Goal: Transaction & Acquisition: Purchase product/service

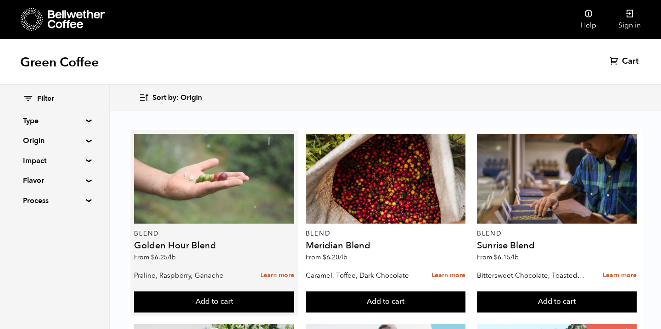
click at [237, 199] on div at bounding box center [214, 179] width 160 height 90
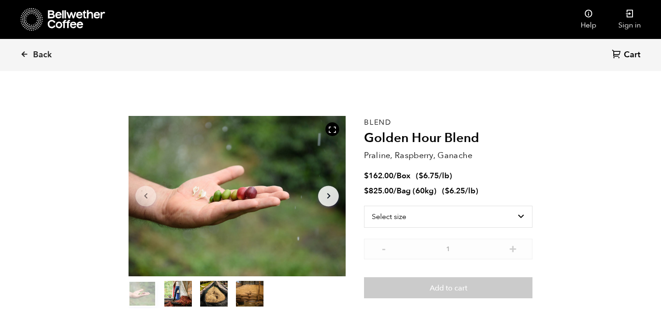
scroll to position [399, 393]
click at [329, 197] on icon "Arrow Right" at bounding box center [328, 196] width 11 height 11
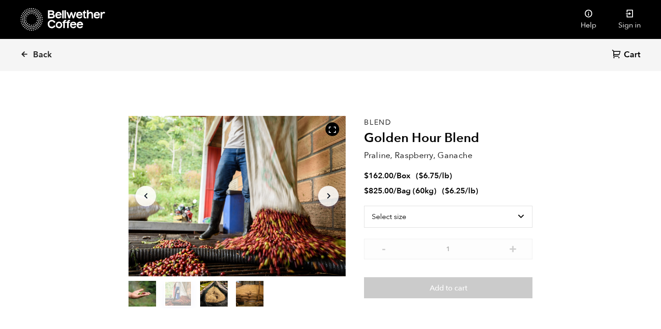
click at [323, 198] on icon "Arrow Right" at bounding box center [328, 196] width 11 height 11
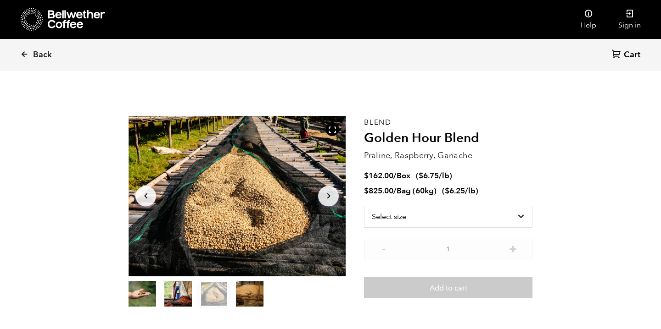
click at [323, 198] on icon "Arrow Right" at bounding box center [328, 196] width 11 height 11
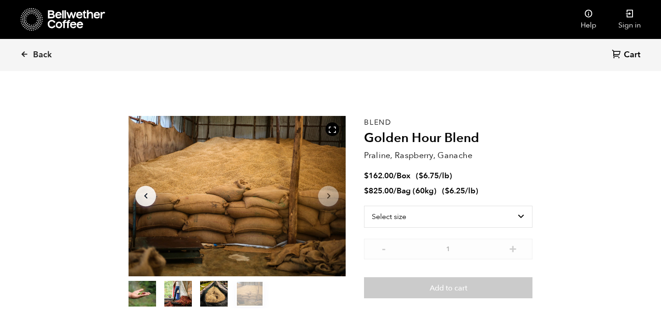
click at [323, 198] on icon "Arrow Right" at bounding box center [328, 196] width 11 height 11
click at [145, 200] on icon "Arrow Left" at bounding box center [145, 196] width 11 height 11
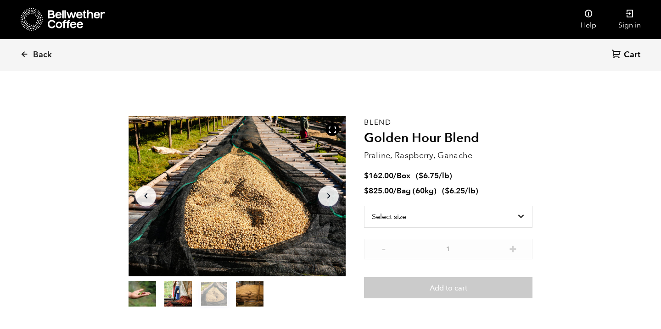
click at [145, 200] on icon "Arrow Left" at bounding box center [145, 196] width 11 height 11
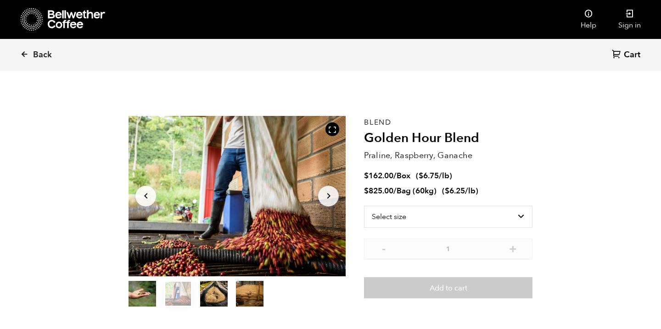
click at [145, 200] on icon "Arrow Left" at bounding box center [145, 196] width 11 height 11
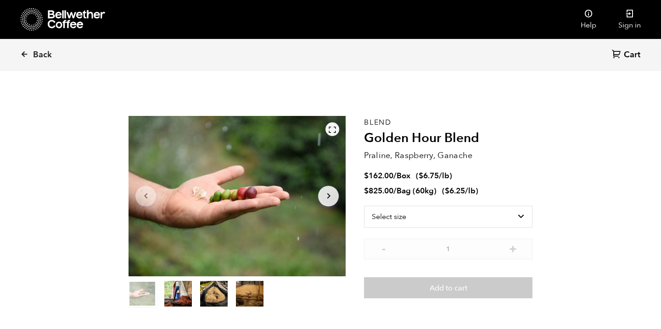
click at [333, 132] on icon at bounding box center [332, 130] width 8 height 8
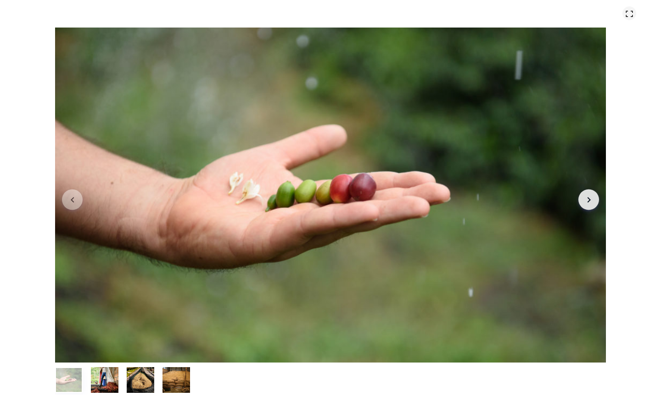
click at [629, 16] on icon at bounding box center [629, 14] width 8 height 8
